Goal: Transaction & Acquisition: Purchase product/service

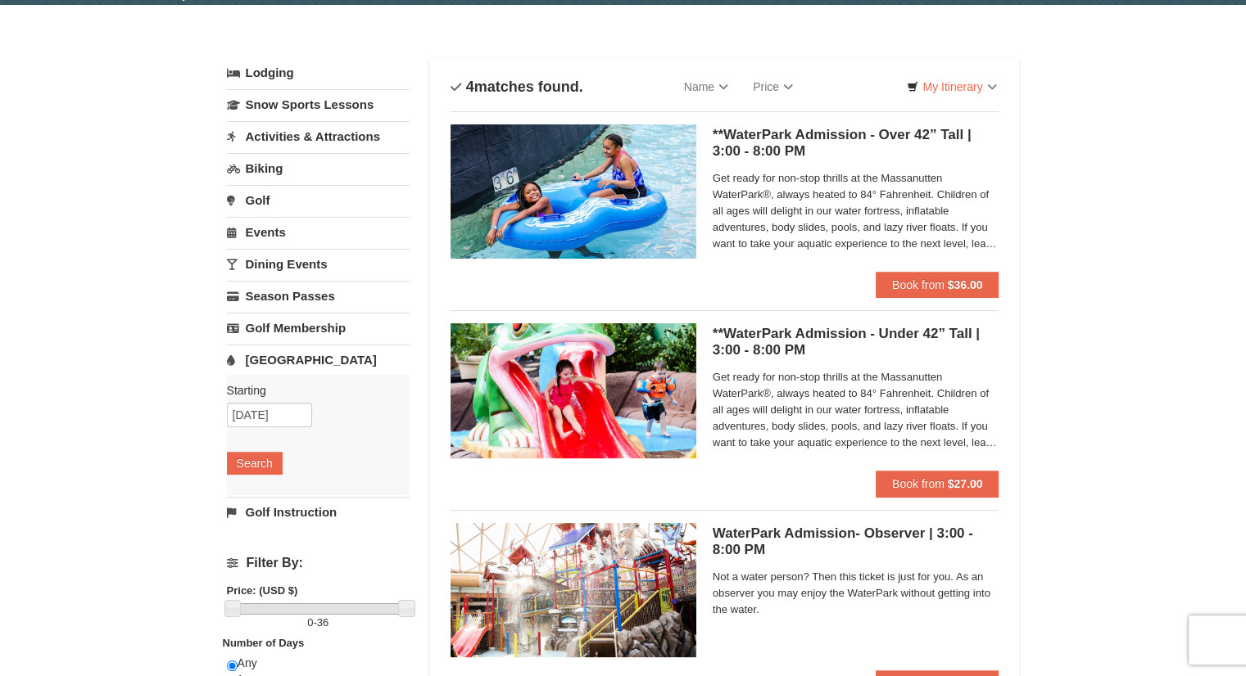
scroll to position [53, 0]
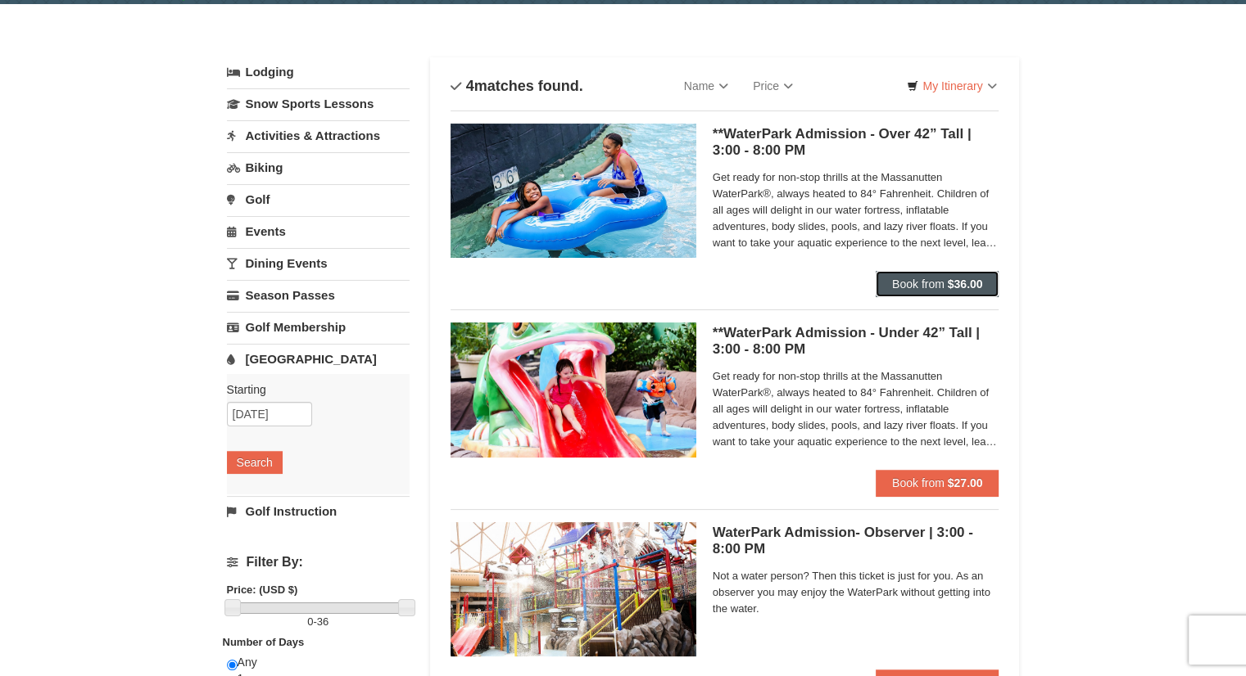
click at [909, 279] on span "Book from" at bounding box center [918, 284] width 52 height 13
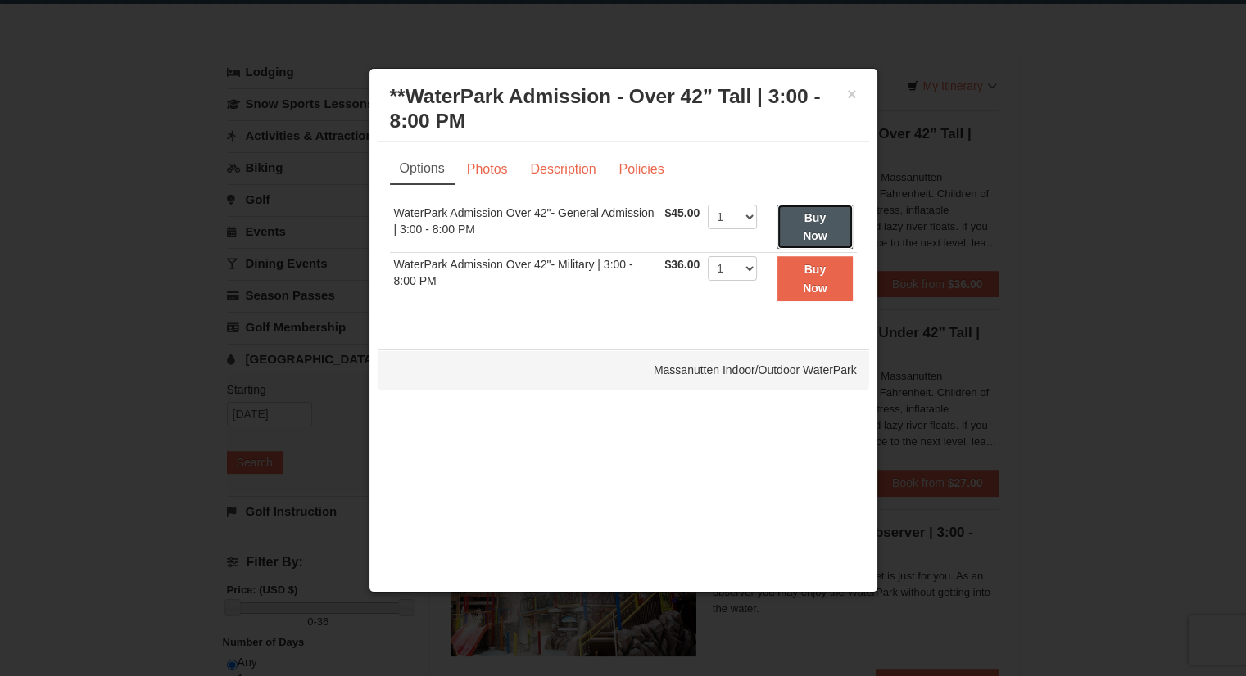
click at [816, 222] on strong "Buy Now" at bounding box center [815, 226] width 25 height 31
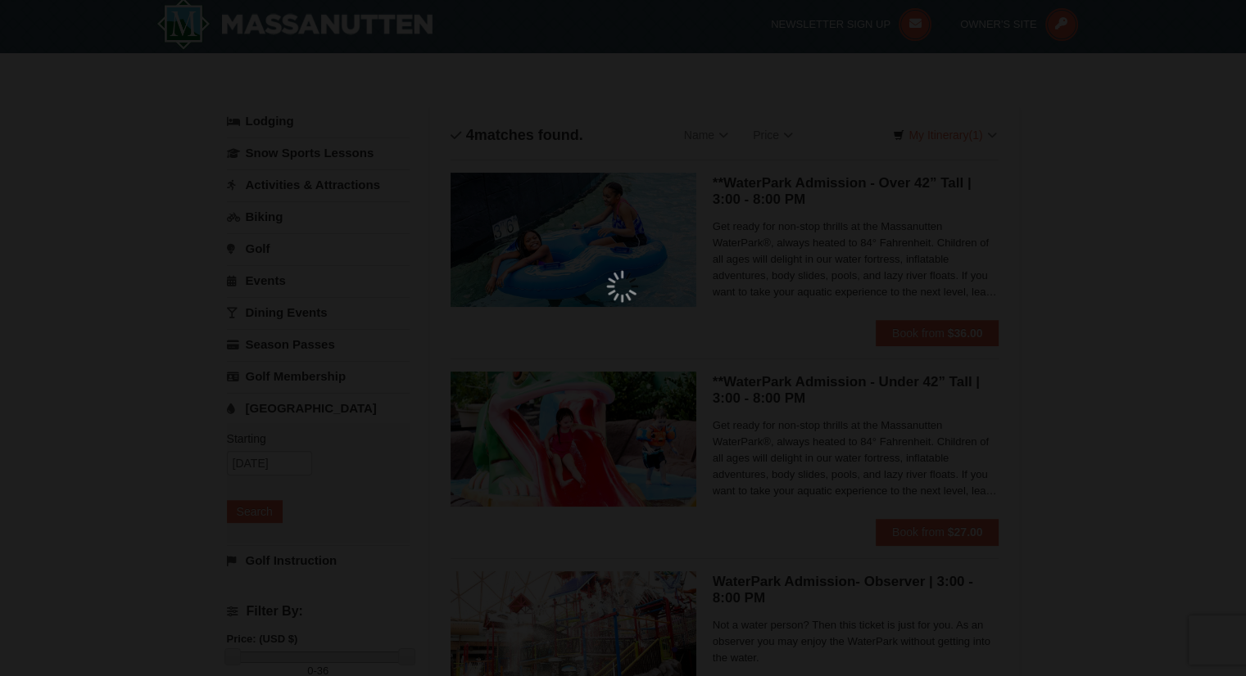
scroll to position [5, 0]
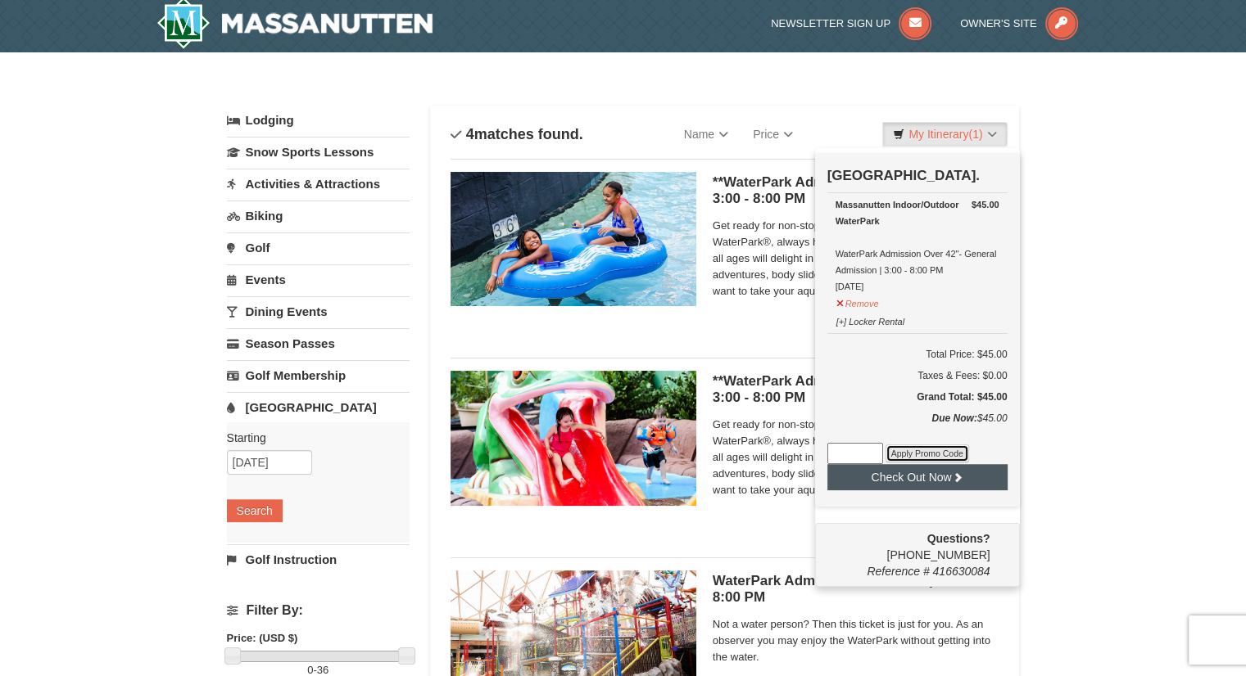
drag, startPoint x: 916, startPoint y: 447, endPoint x: 961, endPoint y: 463, distance: 47.7
click at [961, 463] on div "Check Out Now Water Park Pass. $45.00 Massanutten Indoor/Outdoor WaterPark Wate…" at bounding box center [917, 330] width 205 height 355
click at [947, 468] on button "Check Out Now" at bounding box center [917, 477] width 180 height 26
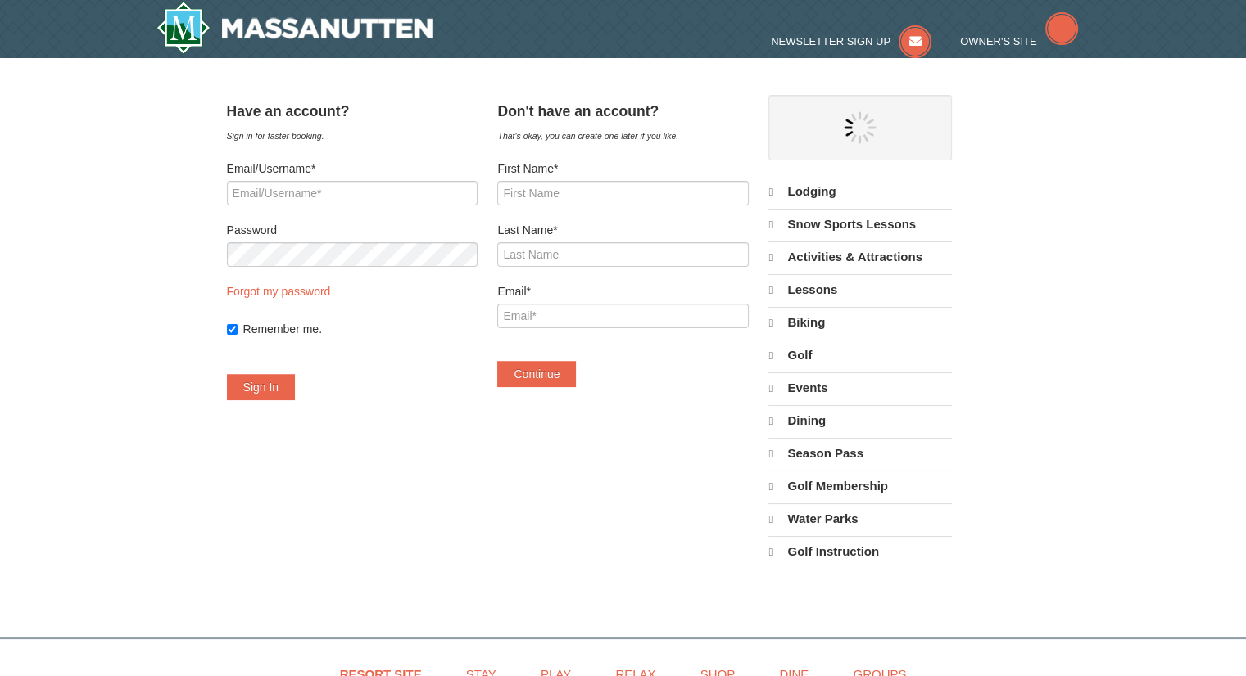
select select "10"
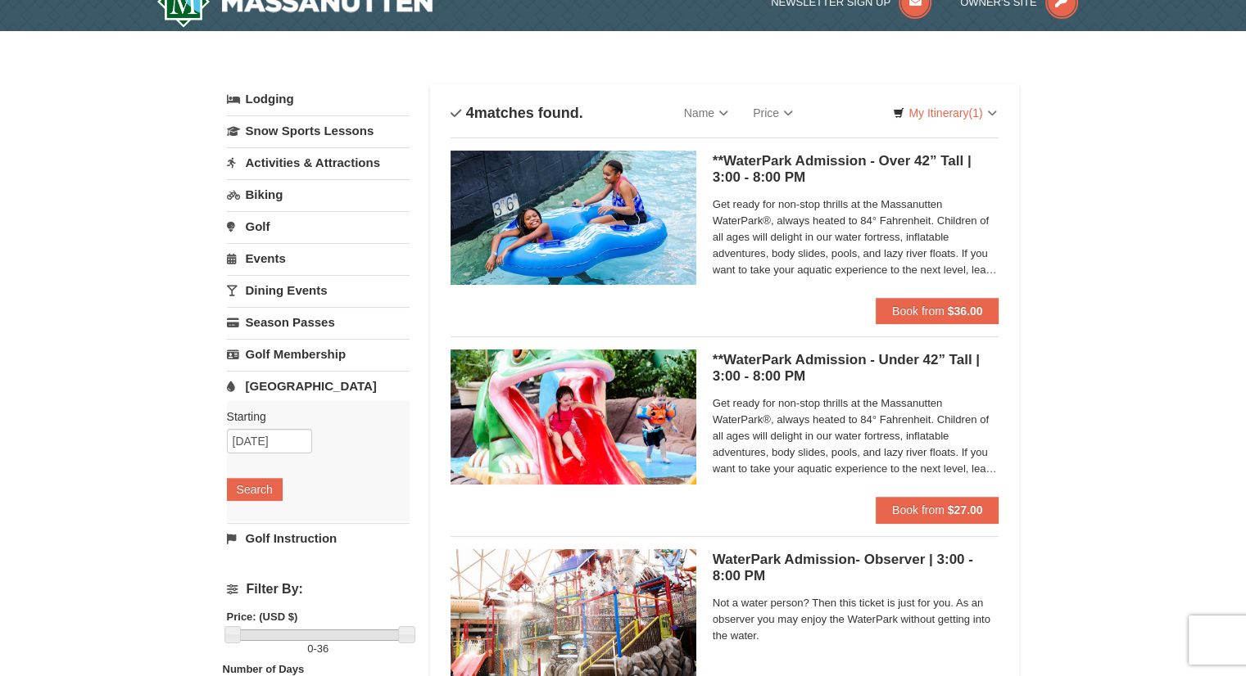
scroll to position [5, 0]
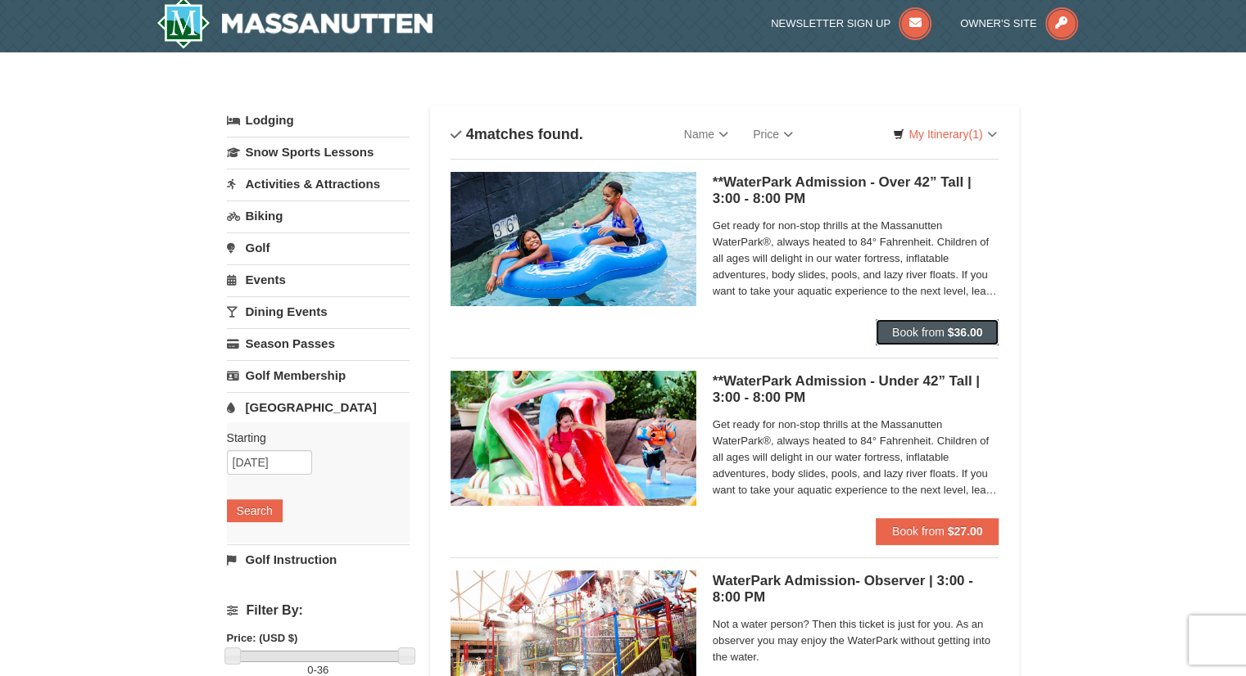
click at [917, 322] on button "Book from $36.00" at bounding box center [937, 332] width 124 height 26
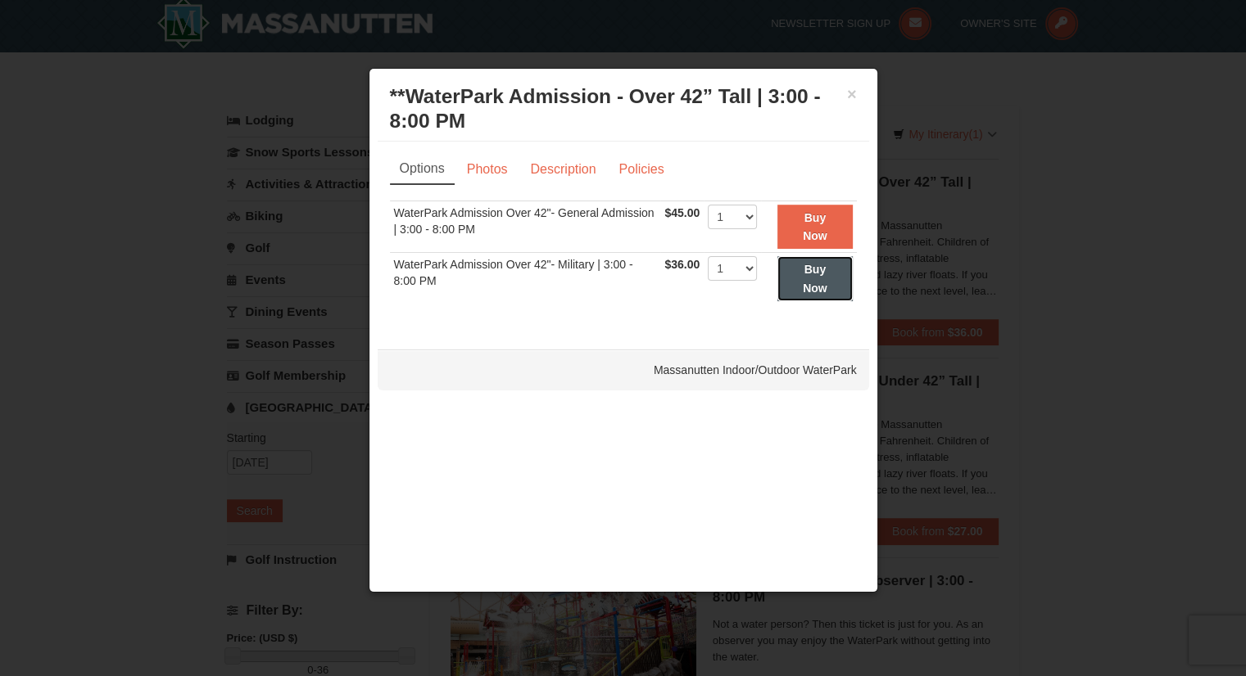
click at [801, 267] on button "Buy Now" at bounding box center [814, 278] width 75 height 45
